Goal: Answer question/provide support: Share knowledge or assist other users

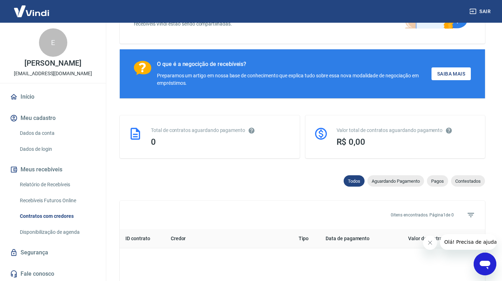
scroll to position [106, 0]
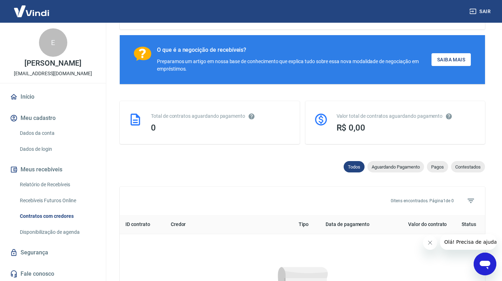
click at [493, 253] on div "Contratos com credores Conforme Resolução 4.734 do Banco Central, é possível co…" at bounding box center [302, 175] width 382 height 519
click at [490, 263] on icon "Abrir janela de mensagens" at bounding box center [485, 264] width 11 height 9
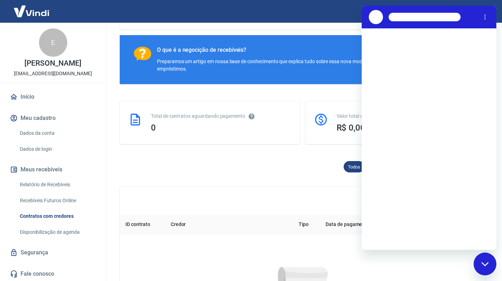
scroll to position [0, 0]
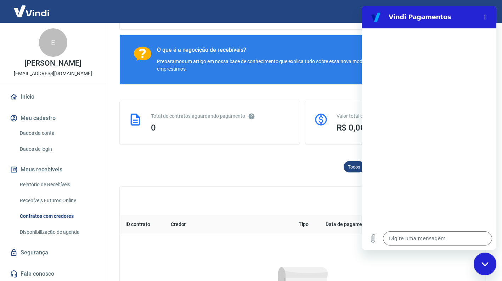
click at [419, 246] on div "Digite uma mensagem x" at bounding box center [429, 238] width 135 height 23
click at [424, 236] on textarea at bounding box center [437, 238] width 109 height 14
type textarea "o"
type textarea "x"
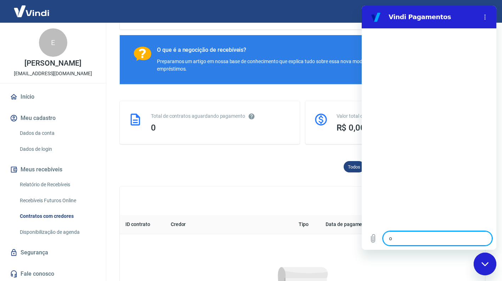
type textarea "oi"
type textarea "x"
paste textarea "132971875"
type textarea "132971875"
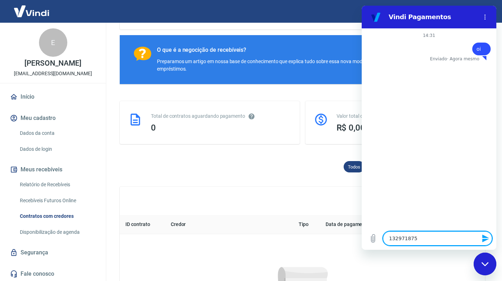
click at [388, 239] on textarea "132971875" at bounding box center [437, 238] width 109 height 14
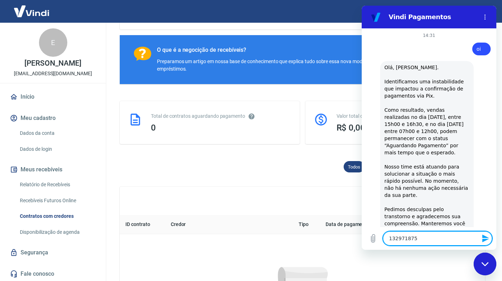
type textarea "x"
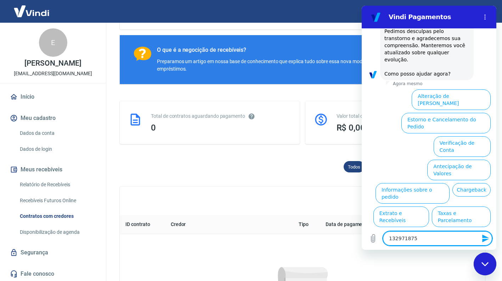
scroll to position [178, 0]
drag, startPoint x: 426, startPoint y: 240, endPoint x: 384, endPoint y: 243, distance: 41.9
click at [384, 243] on div "Digite uma mensagem 132971875 x" at bounding box center [437, 238] width 109 height 14
type textarea "f"
type textarea "x"
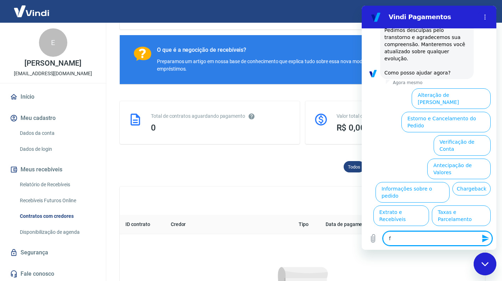
type textarea "fa"
type textarea "x"
type textarea "fal"
type textarea "x"
type textarea "fala"
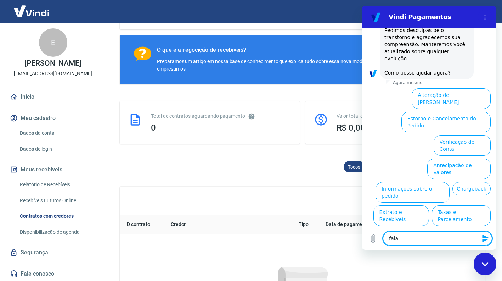
type textarea "x"
type textarea "falar"
type textarea "x"
type textarea "falar"
type textarea "x"
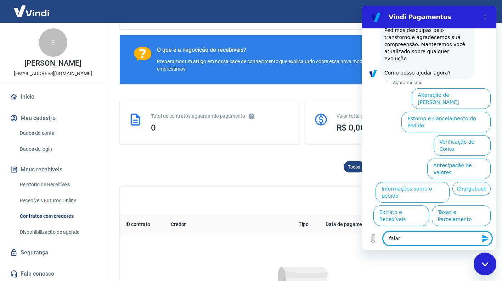
type textarea "falar c"
type textarea "x"
type textarea "falar co"
type textarea "x"
type textarea "falar com"
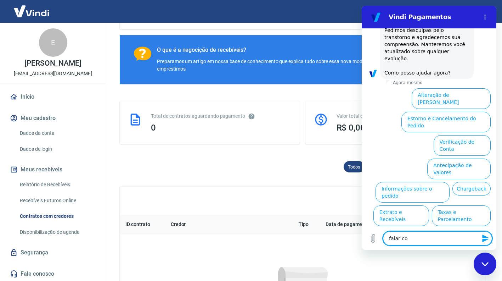
type textarea "x"
type textarea "falar com"
type textarea "x"
type textarea "falar com a"
type textarea "x"
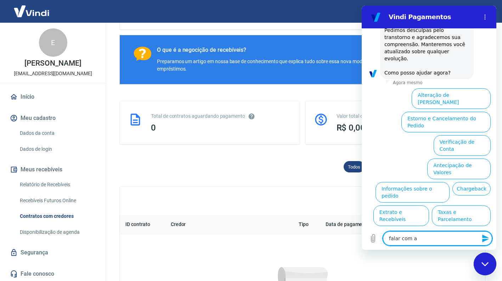
type textarea "falar com at"
type textarea "x"
type textarea "falar com ate"
type textarea "x"
type textarea "falar com aten"
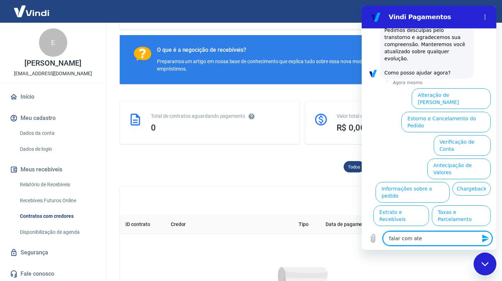
type textarea "x"
type textarea "falar com atend"
type textarea "x"
type textarea "falar com atende"
type textarea "x"
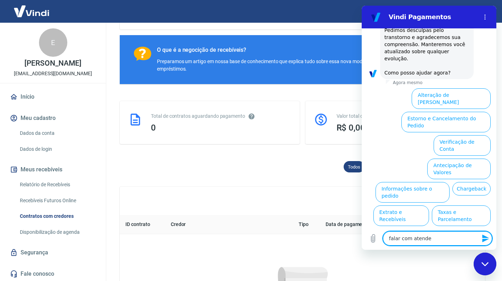
type textarea "falar com atenden"
type textarea "x"
type textarea "falar com atendent"
type textarea "x"
type textarea "falar com atendente"
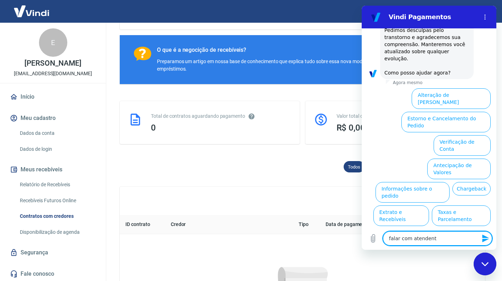
type textarea "x"
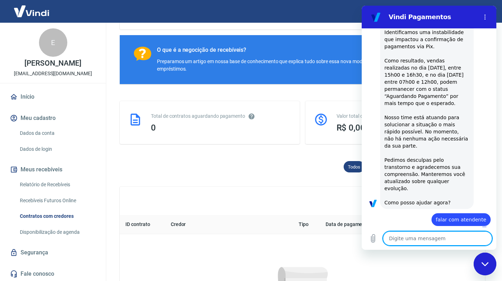
type textarea "x"
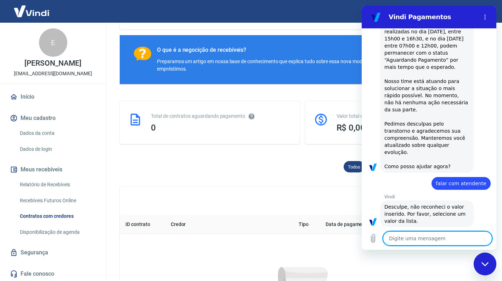
scroll to position [86, 0]
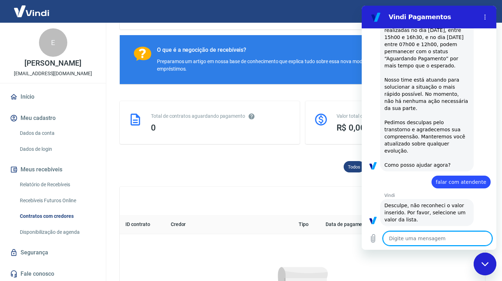
click at [427, 235] on textarea at bounding box center [437, 238] width 109 height 14
click at [431, 236] on textarea at bounding box center [437, 238] width 109 height 14
type textarea "f"
type textarea "x"
type textarea "fa"
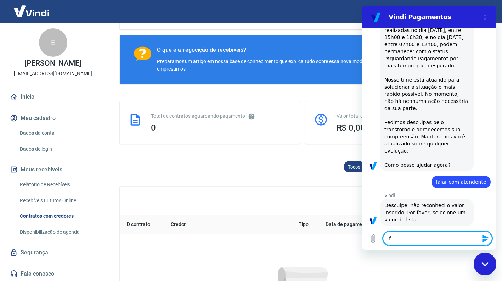
type textarea "x"
type textarea "fal"
type textarea "x"
type textarea "fala"
type textarea "x"
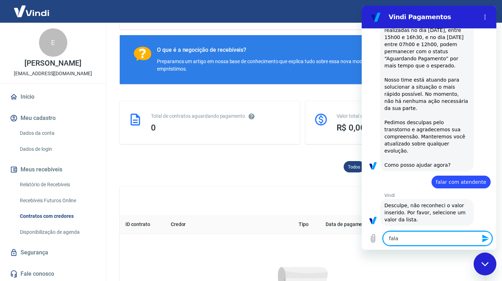
type textarea "falar"
type textarea "x"
type textarea "falar"
type textarea "x"
type textarea "falar c"
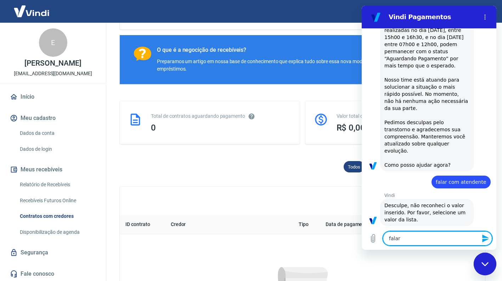
type textarea "x"
type textarea "falar co"
type textarea "x"
type textarea "falar com"
type textarea "x"
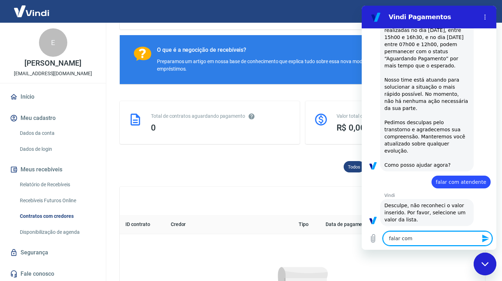
type textarea "falar com"
type textarea "x"
type textarea "falar com a"
type textarea "x"
type textarea "falar com at"
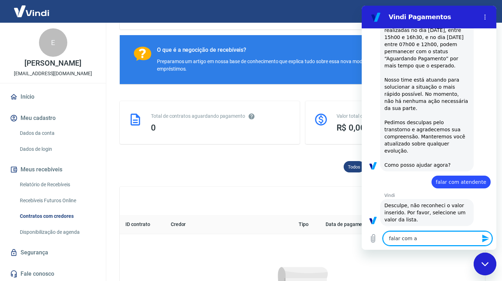
type textarea "x"
type textarea "falar com ate"
type textarea "x"
type textarea "falar com aten"
type textarea "x"
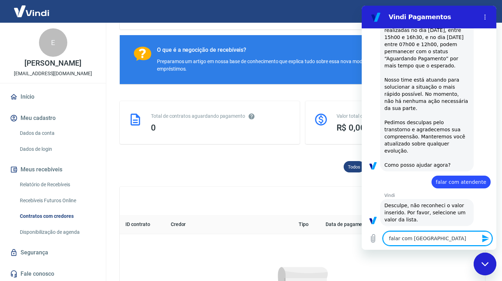
type textarea "falar com atend"
type textarea "x"
type textarea "falar com atende"
type textarea "x"
type textarea "falar com atenden"
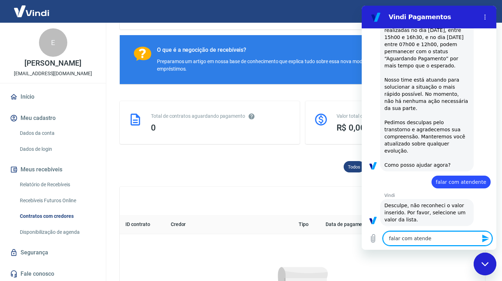
type textarea "x"
type textarea "falar com atendent"
type textarea "x"
type textarea "falar com atendente"
type textarea "x"
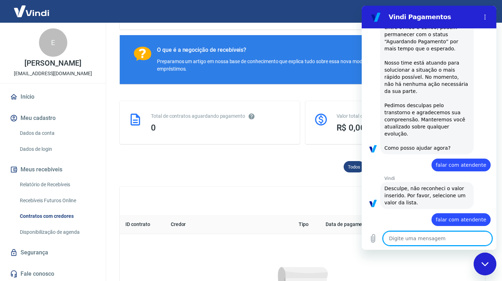
type textarea "x"
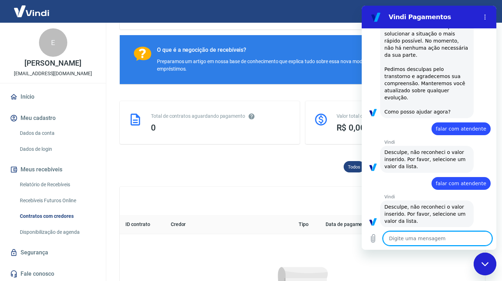
scroll to position [141, 0]
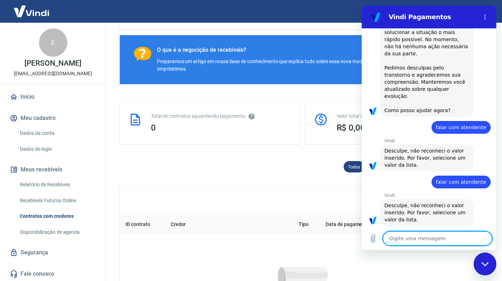
click at [436, 240] on textarea at bounding box center [437, 238] width 109 height 14
type textarea "a"
type textarea "x"
type textarea "at"
type textarea "x"
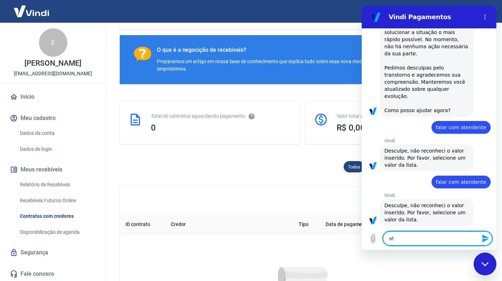
type textarea "ate"
type textarea "x"
type textarea "aten"
type textarea "x"
type textarea "atend"
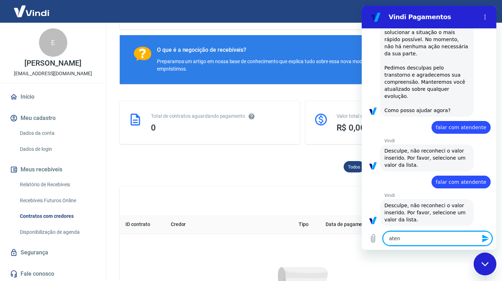
type textarea "x"
type textarea "atende"
type textarea "x"
type textarea "atenden"
type textarea "x"
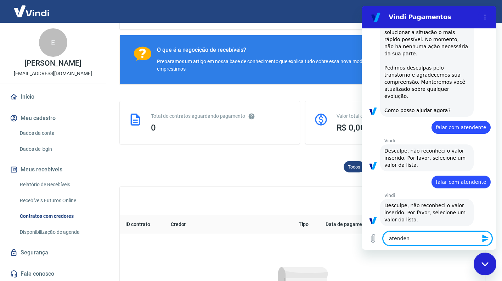
type textarea "atendenf"
type textarea "x"
type textarea "atenden"
type textarea "x"
type textarea "atendent"
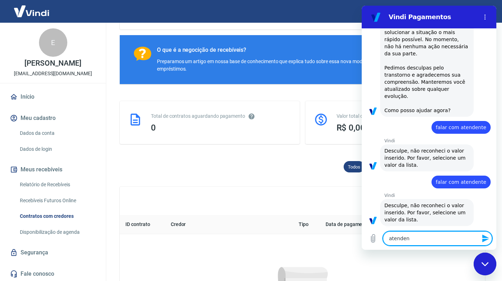
type textarea "x"
type textarea "atendente"
type textarea "x"
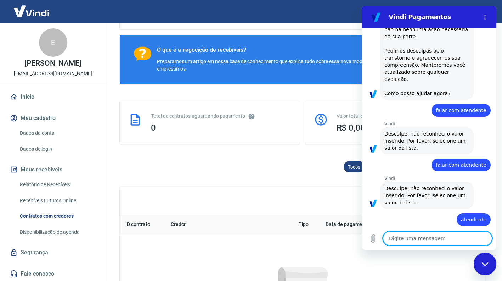
type textarea "x"
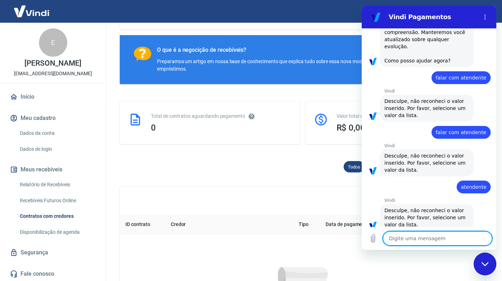
scroll to position [195, 0]
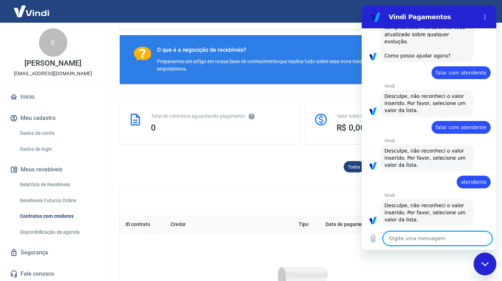
click at [442, 231] on textarea at bounding box center [437, 238] width 109 height 14
type textarea "q"
type textarea "x"
type textarea "qu"
type textarea "x"
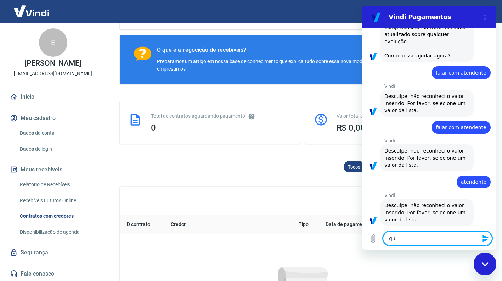
type textarea "q"
type textarea "x"
paste textarea "132971875"
type textarea "132971875"
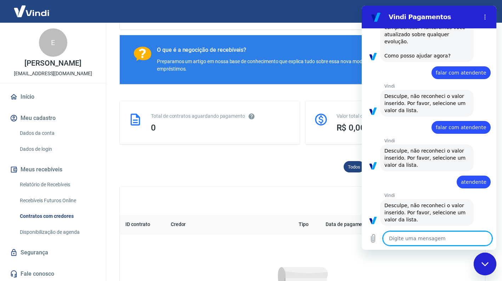
type textarea "x"
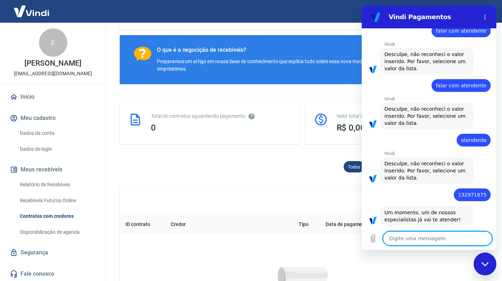
type textarea "x"
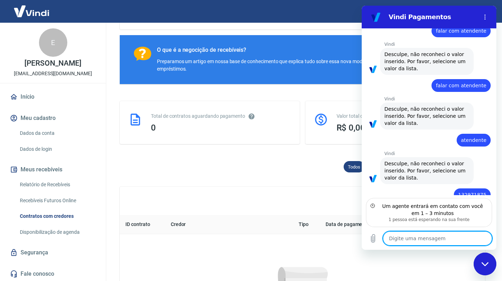
scroll to position [269, 0]
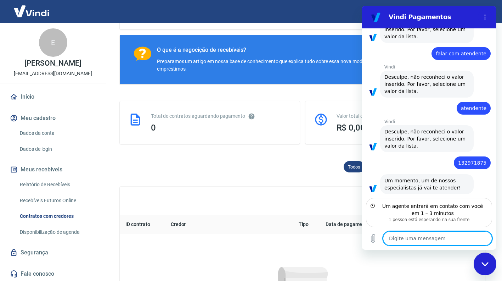
click at [442, 231] on textarea at bounding box center [437, 238] width 109 height 14
type textarea "O"
type textarea "x"
type textarea "Ol"
type textarea "x"
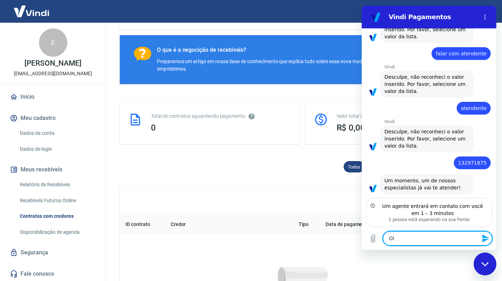
type textarea "Ola"
type textarea "x"
type textarea "Ola"
type textarea "x"
type textarea "Ola b"
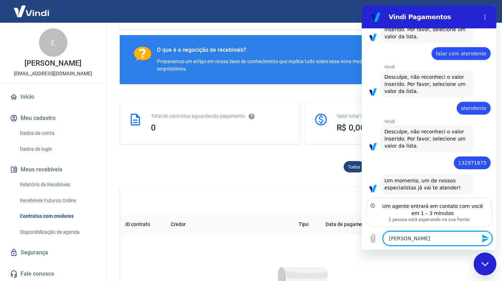
type textarea "x"
type textarea "Ola bo"
type textarea "x"
type textarea "Ola boa"
type textarea "x"
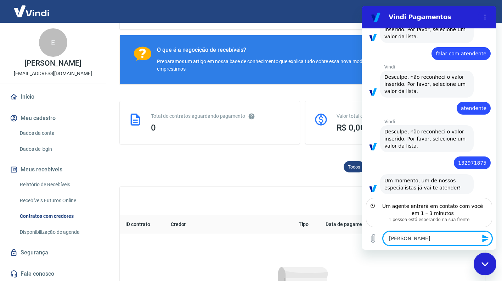
type textarea "Ola boa"
type textarea "x"
type textarea "Ola boa t"
type textarea "x"
type textarea "Ola boa ta"
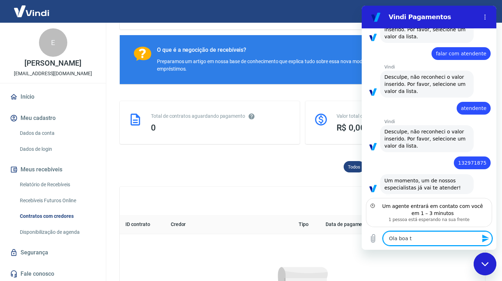
type textarea "x"
type textarea "Ola boa tar"
type textarea "x"
type textarea "Ola boa tard"
type textarea "x"
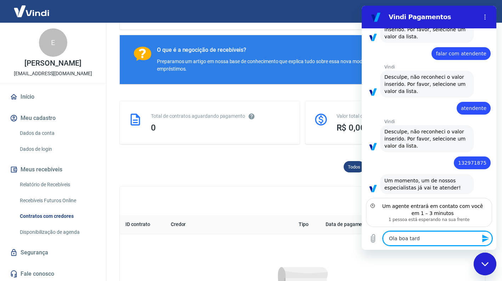
type textarea "Ola boa tarde"
type textarea "x"
type textarea "Ola boa tarde,"
type textarea "x"
type textarea "Ola boa tarde,"
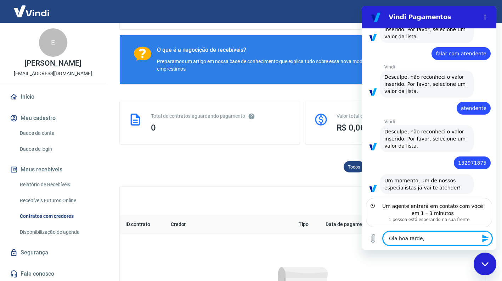
type textarea "x"
type textarea "Ola boa tarde, t"
type textarea "x"
type textarea "Ola boa tarde, tu"
type textarea "x"
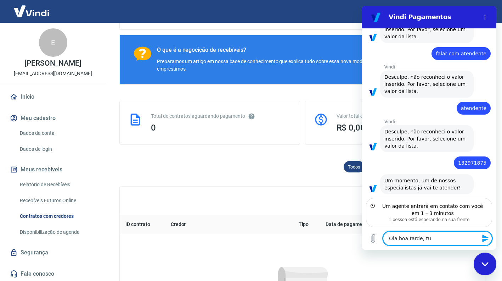
type textarea "Ola boa tarde, tud"
type textarea "x"
type textarea "Ola boa tarde, tudo"
type textarea "x"
type textarea "Ola boa tarde, tudo"
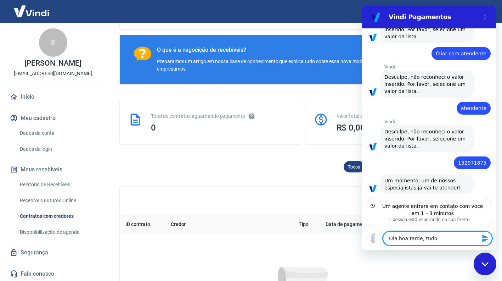
type textarea "x"
type textarea "Ola boa tarde, tudo b"
type textarea "x"
type textarea "Ola boa tarde, tudo be"
type textarea "x"
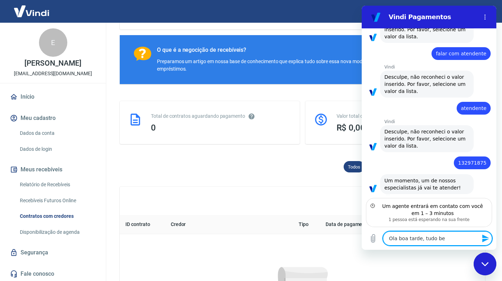
type textarea "Ola boa tarde, tudo bem"
type textarea "x"
type textarea "[PERSON_NAME] tarde, tudo bem?"
type textarea "x"
type textarea "[PERSON_NAME] tarde, tudo bem?"
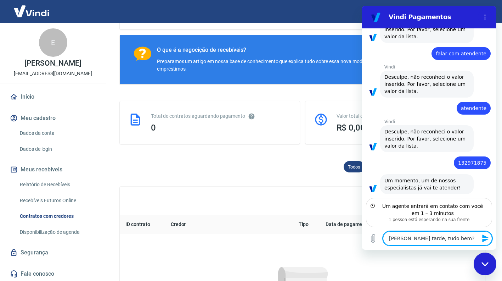
type textarea "x"
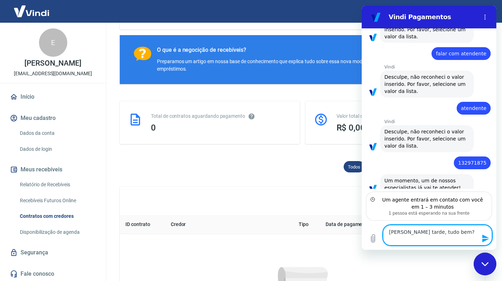
type textarea "Ola boa tarde, tudo bem? m"
type textarea "x"
type textarea "Ola boa tarde, tudo bem? me"
type textarea "x"
type textarea "Ola boa tarde, tudo bem? me"
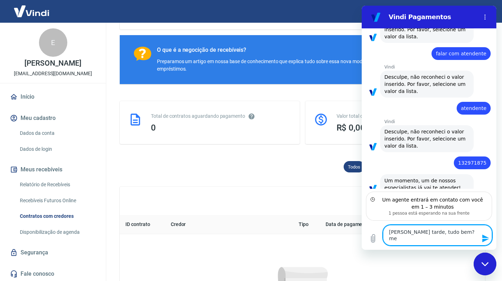
type textarea "x"
type textarea "Ola boa tarde, tudo bem? me c"
type textarea "x"
type textarea "Ola boa tarde, tudo bem? me ch"
type textarea "x"
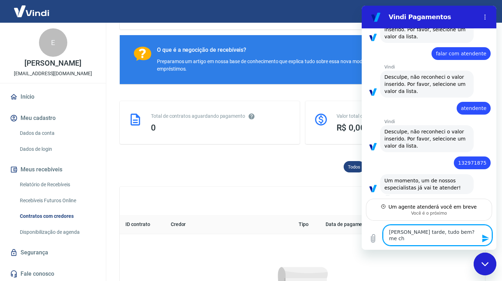
scroll to position [268, 0]
type textarea "Ola boa tarde, tudo bem? me cha"
type textarea "x"
type textarea "Ola boa tarde, tudo bem? me cham"
type textarea "x"
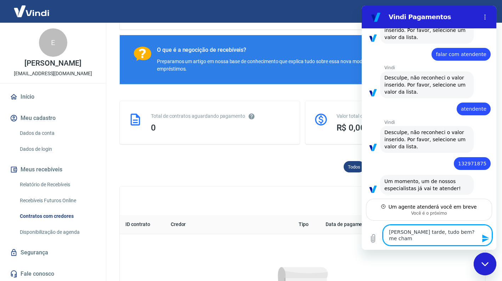
type textarea "Ola boa tarde, tudo bem? me chamo"
type textarea "x"
type textarea "Ola boa tarde, tudo bem? me chamo"
type textarea "x"
type textarea "Ola boa tarde, tudo bem? me chamo e"
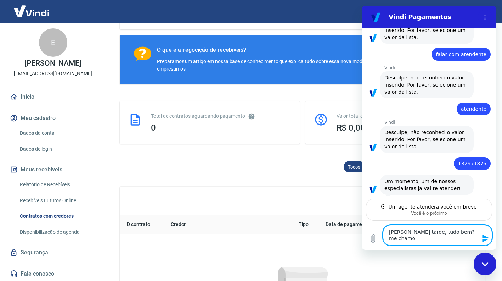
type textarea "x"
type textarea "Ola boa tarde, tudo bem? me chamo"
type textarea "x"
type textarea "Ola boa tarde, tudo bem? me chamo E"
type textarea "x"
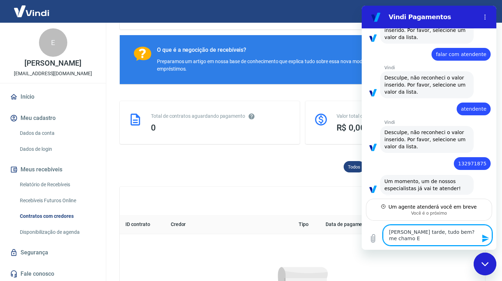
type textarea "Ola boa tarde, tudo bem? me chamo Ev"
type textarea "x"
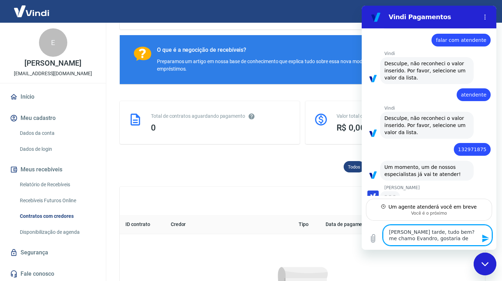
scroll to position [282, 0]
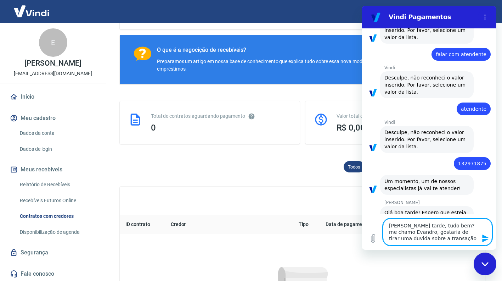
paste textarea "132971875"
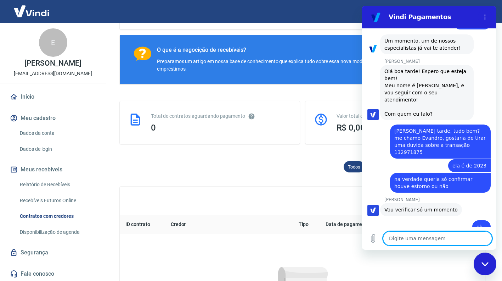
scroll to position [177, 0]
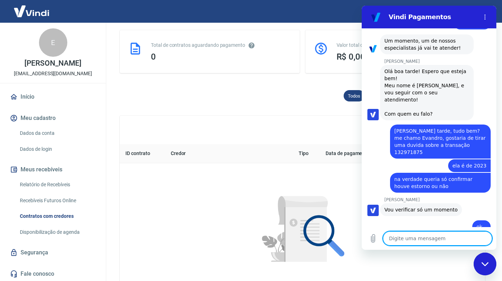
click at [411, 240] on textarea at bounding box center [437, 238] width 109 height 14
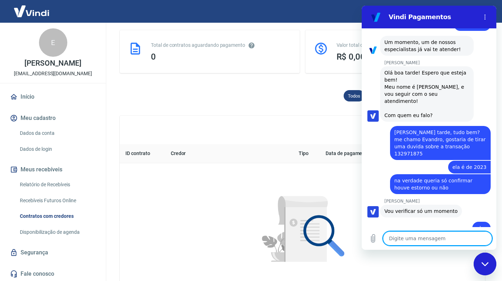
scroll to position [408, 0]
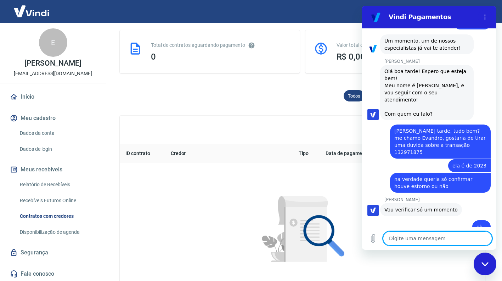
click at [453, 236] on textarea at bounding box center [437, 238] width 109 height 14
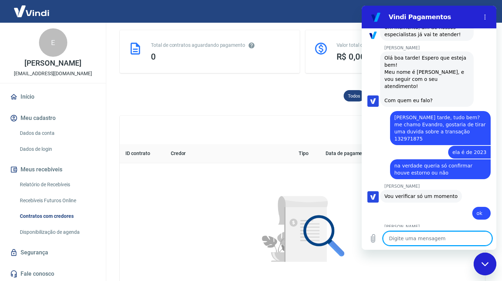
click at [435, 239] on textarea at bounding box center [437, 238] width 109 height 14
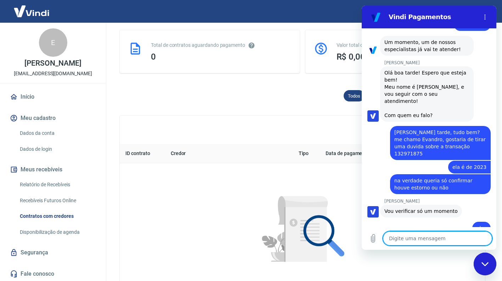
scroll to position [408, 0]
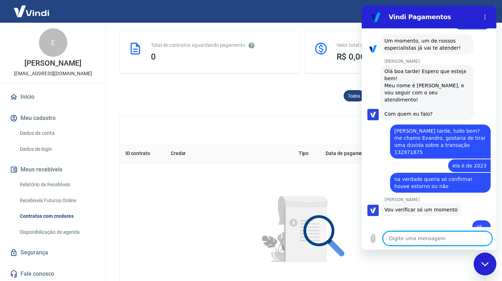
click at [435, 239] on textarea at bounding box center [437, 238] width 109 height 14
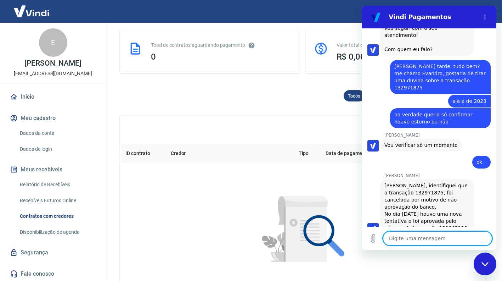
scroll to position [474, 0]
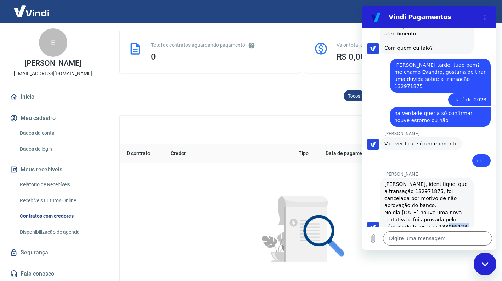
drag, startPoint x: 431, startPoint y: 212, endPoint x: 448, endPoint y: 212, distance: 17.4
click at [448, 212] on div "Evandro, identifiquei que a transação 132971875, foi cancelada por motivo de nã…" at bounding box center [426, 205] width 85 height 50
drag, startPoint x: 448, startPoint y: 212, endPoint x: 450, endPoint y: 232, distance: 19.9
click at [450, 232] on textarea at bounding box center [437, 238] width 109 height 14
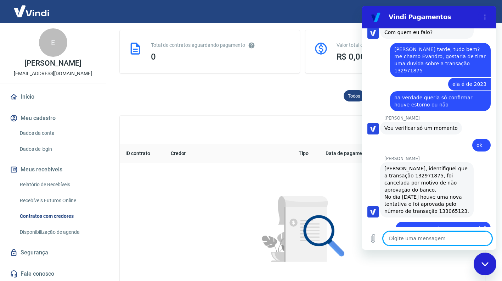
scroll to position [491, 0]
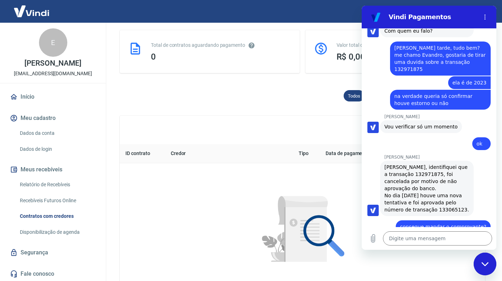
drag, startPoint x: 433, startPoint y: 195, endPoint x: 456, endPoint y: 197, distance: 23.8
click at [456, 197] on div "Evandro, identifiquei que a transação 132971875, foi cancelada por motivo de nã…" at bounding box center [426, 188] width 85 height 50
copy div "133065123"
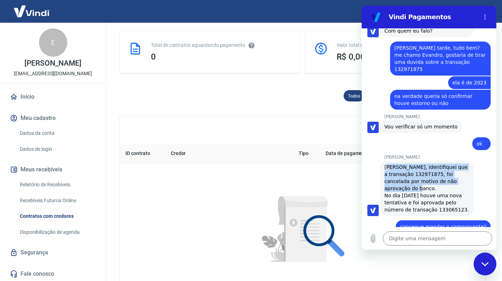
drag, startPoint x: 386, startPoint y: 151, endPoint x: 460, endPoint y: 172, distance: 77.2
click at [460, 172] on div "Evandro, identifiquei que a transação 132971875, foi cancelada por motivo de nã…" at bounding box center [426, 188] width 85 height 50
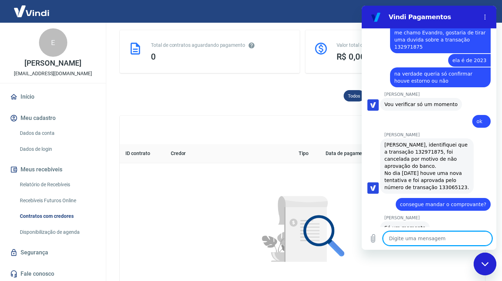
scroll to position [539, 0]
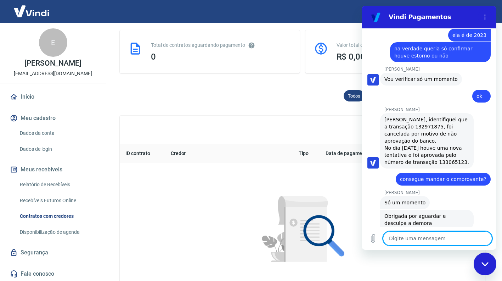
click at [425, 239] on textarea at bounding box center [437, 238] width 109 height 14
click at [429, 242] on textarea at bounding box center [437, 238] width 109 height 14
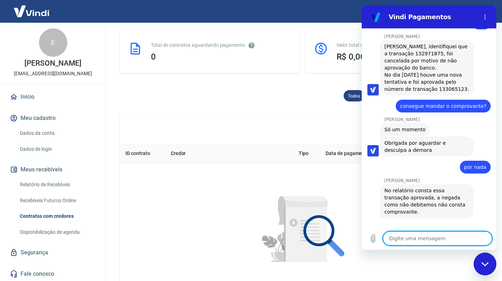
scroll to position [613, 0]
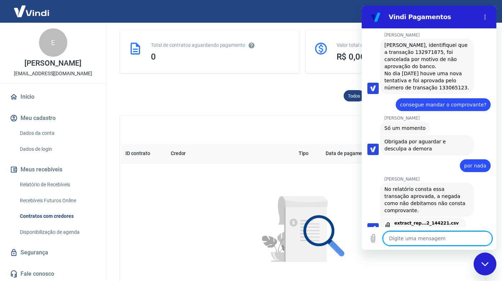
click at [434, 226] on div "349 KB" at bounding box center [426, 229] width 64 height 6
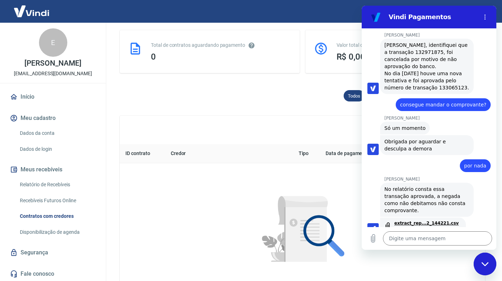
click at [415, 220] on link "extract_rep...2_144221.csv" at bounding box center [426, 223] width 64 height 6
click at [415, 240] on textarea at bounding box center [437, 238] width 109 height 14
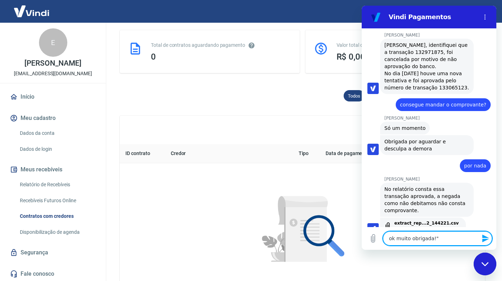
click at [444, 238] on textarea "ok muito obrigada!"" at bounding box center [437, 238] width 109 height 14
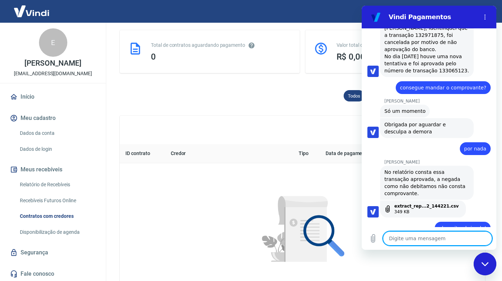
scroll to position [632, 0]
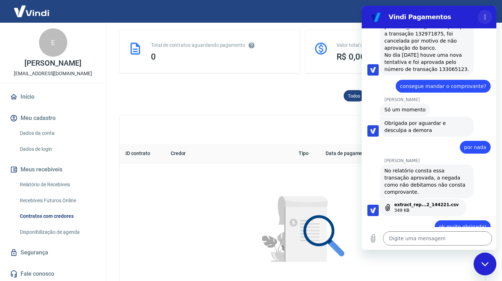
click at [483, 18] on icon "Menu de opções" at bounding box center [485, 17] width 6 height 6
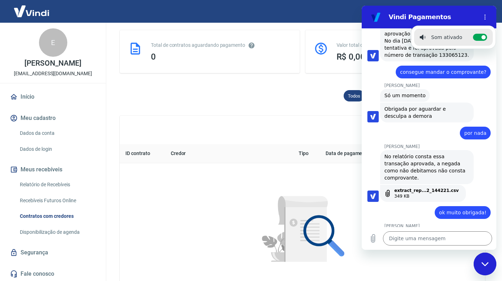
scroll to position [645, 0]
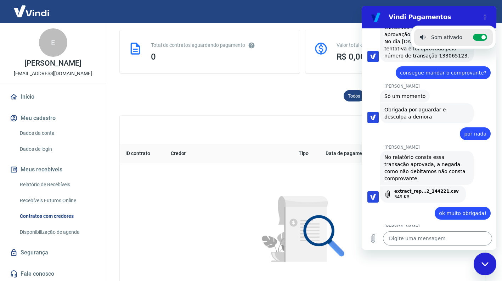
click at [446, 233] on textarea at bounding box center [437, 238] width 109 height 14
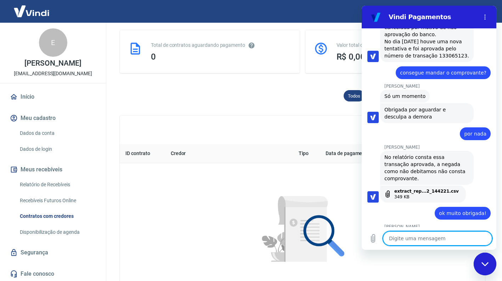
click at [446, 233] on textarea at bounding box center [437, 238] width 109 height 14
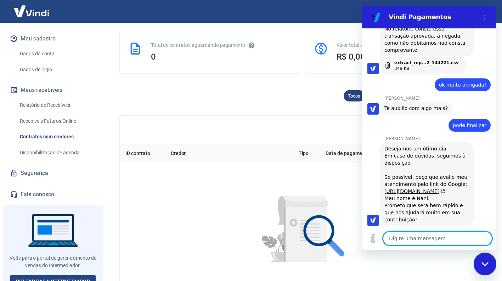
scroll to position [86, 0]
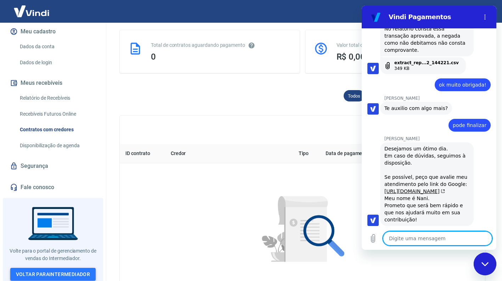
click at [52, 274] on link "Voltar para Intermediador" at bounding box center [53, 273] width 86 height 13
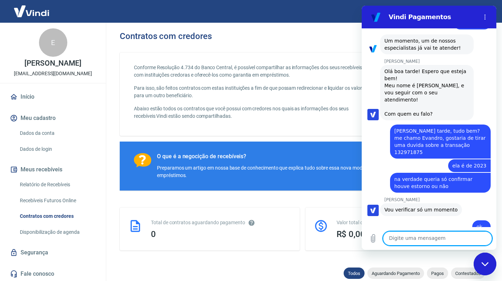
scroll to position [86, 0]
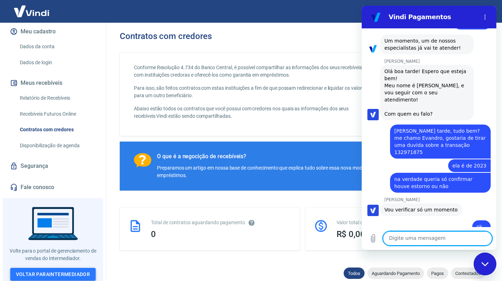
click at [60, 273] on link "Voltar para Intermediador" at bounding box center [53, 273] width 86 height 13
